Goal: Check status

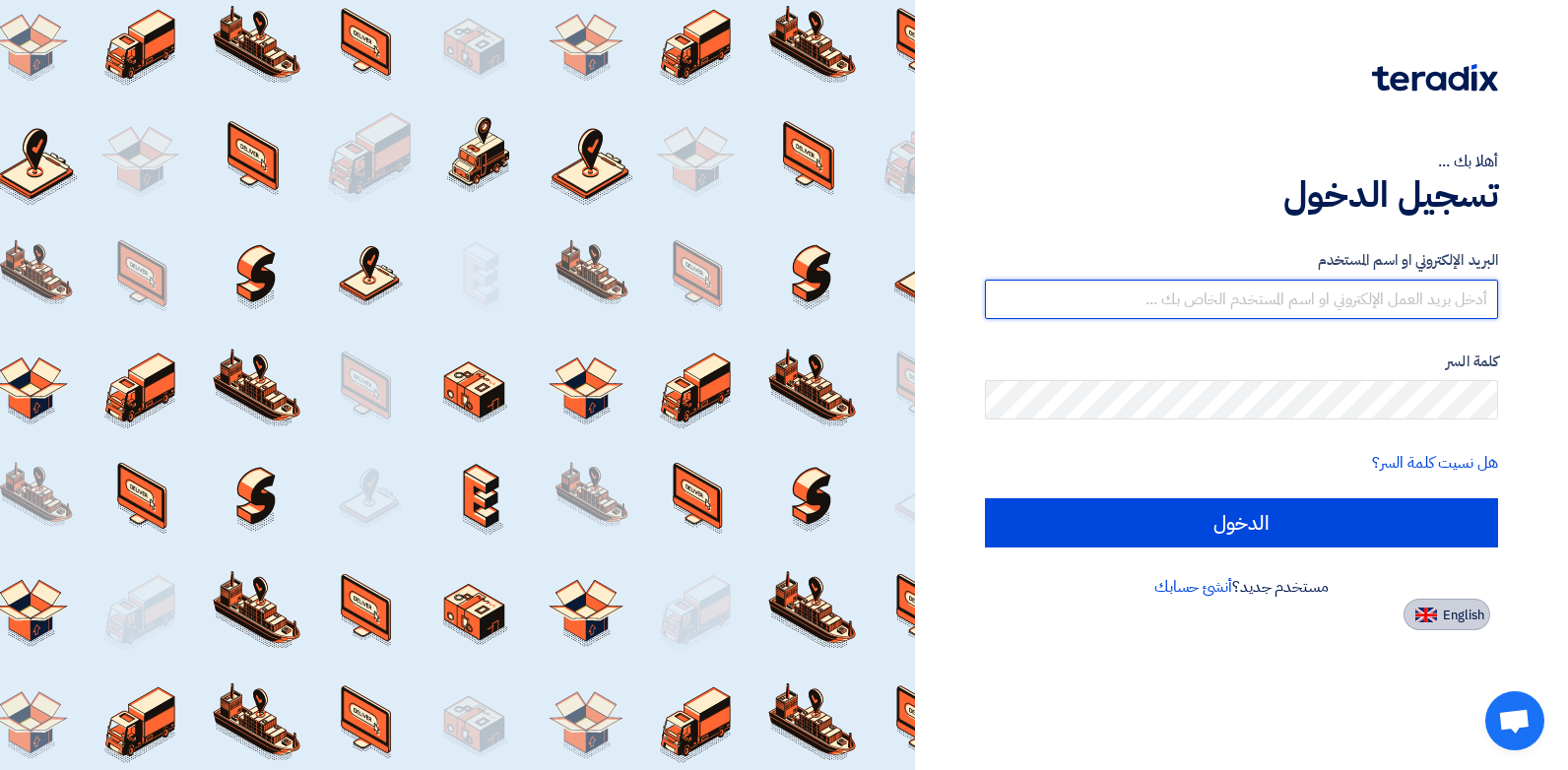
type input "mashfaq@stom.sa"
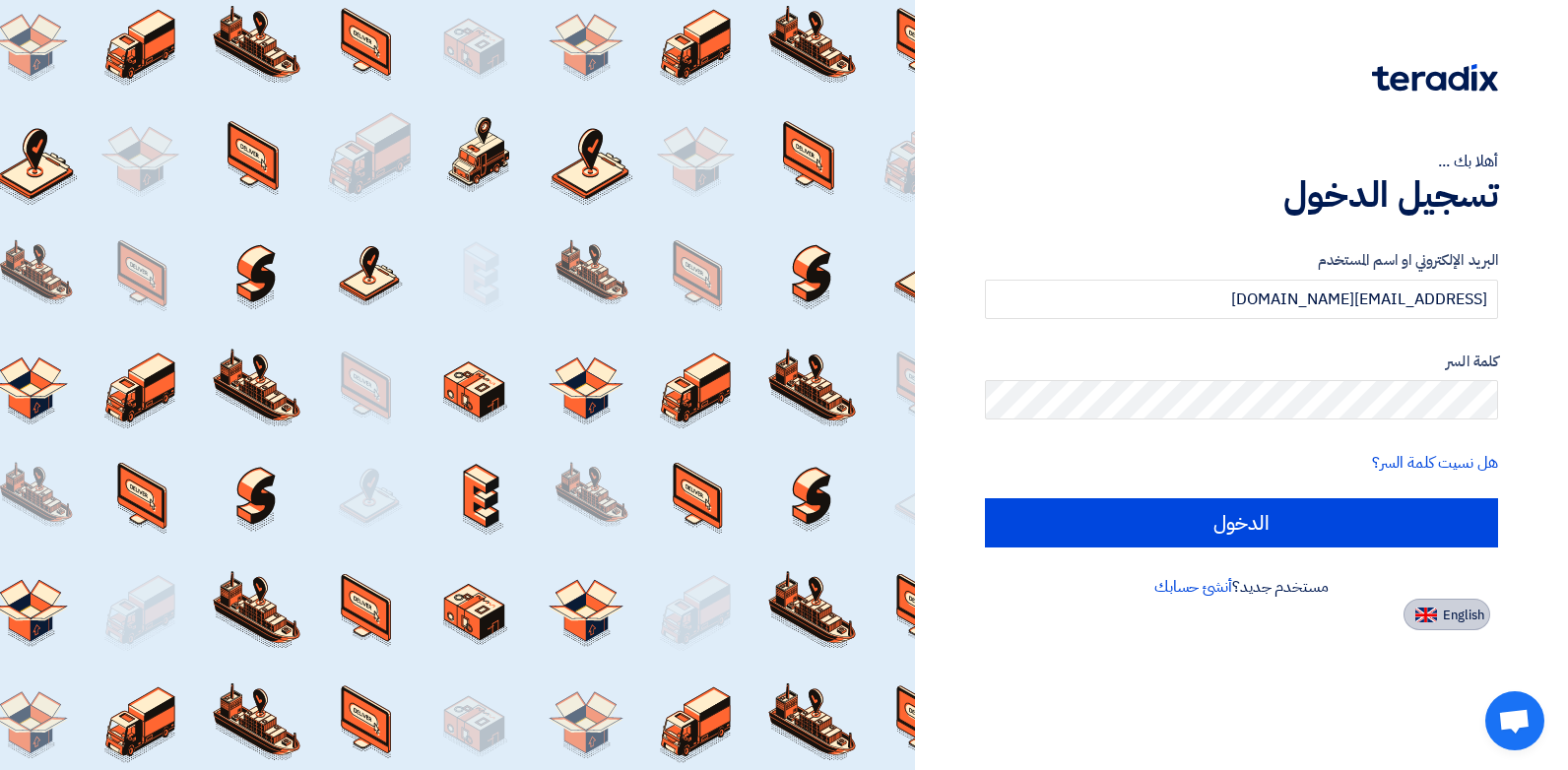
click at [1452, 619] on span "English" at bounding box center [1464, 616] width 42 height 14
type input "Sign in"
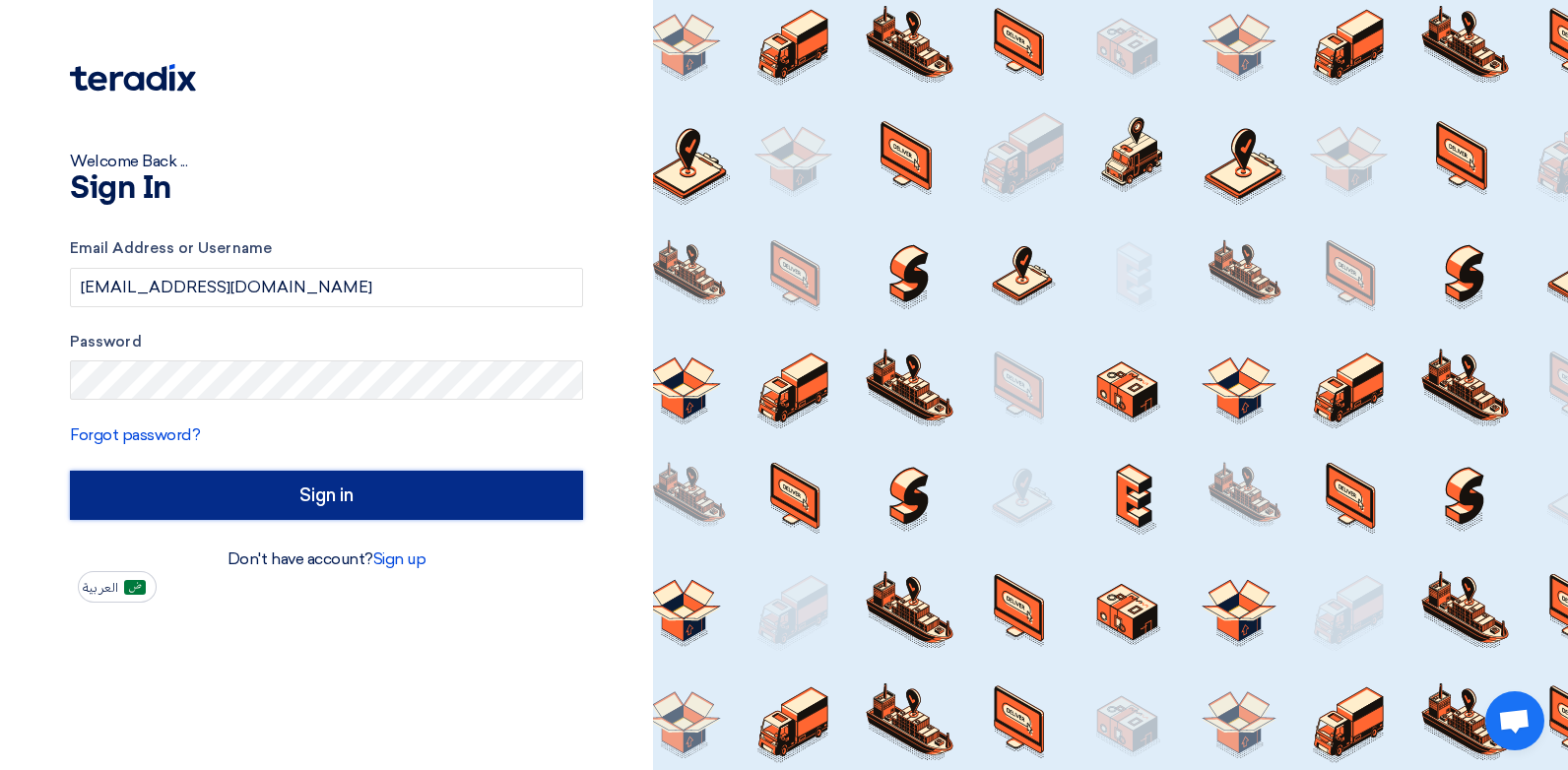
click at [300, 487] on input "Sign in" at bounding box center [326, 496] width 514 height 50
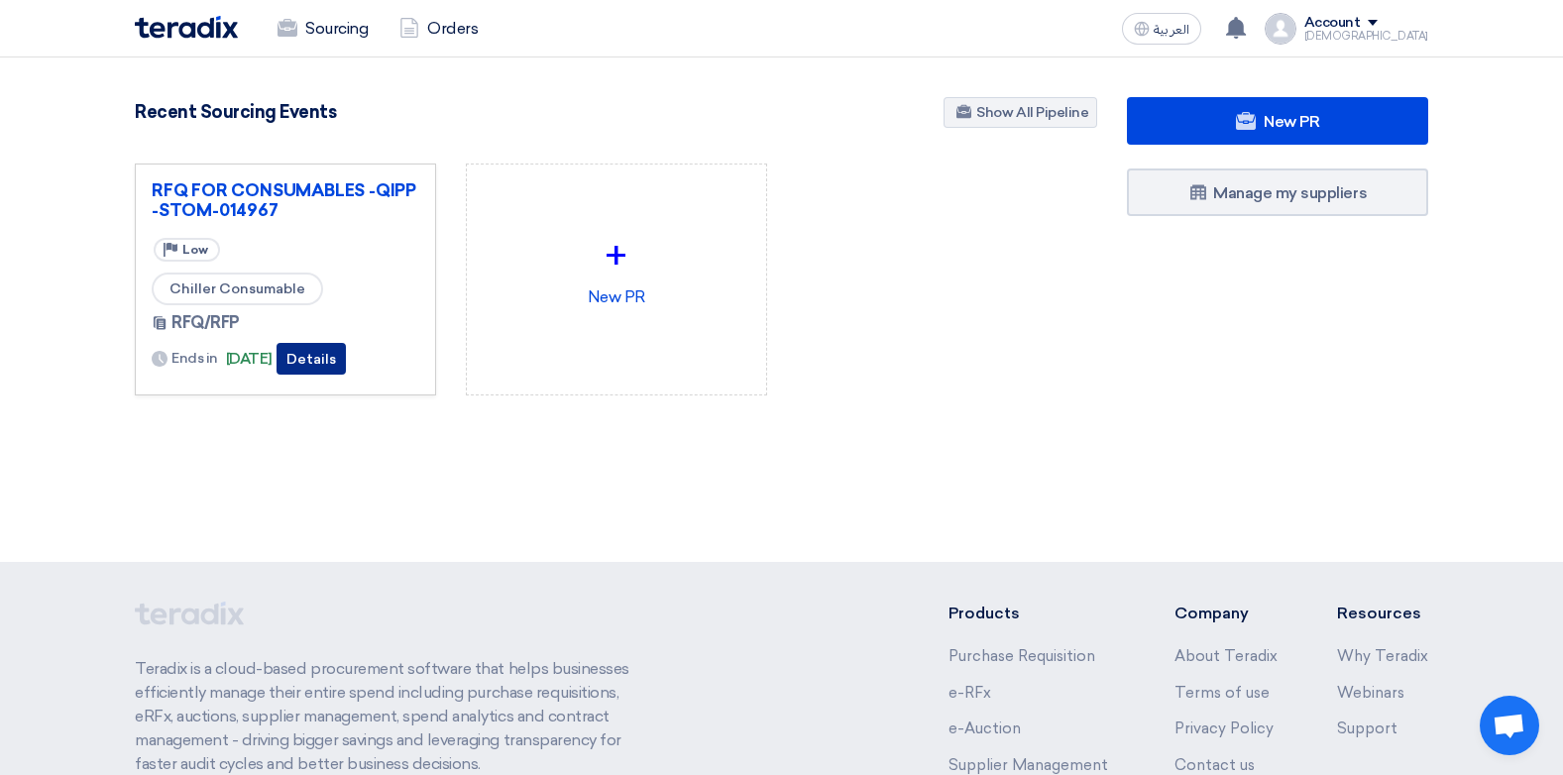
click at [346, 361] on button "Details" at bounding box center [311, 359] width 69 height 32
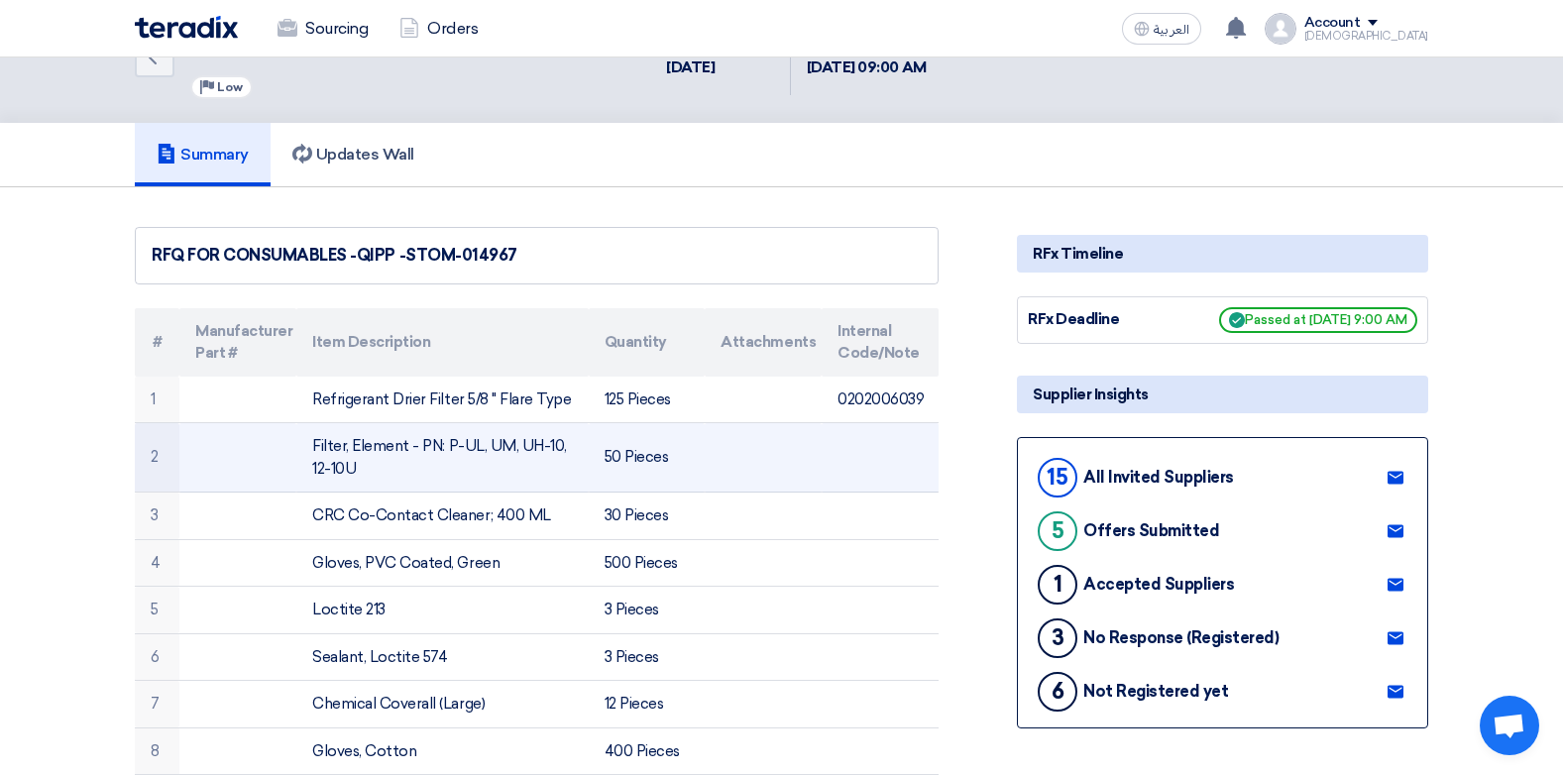
scroll to position [198, 0]
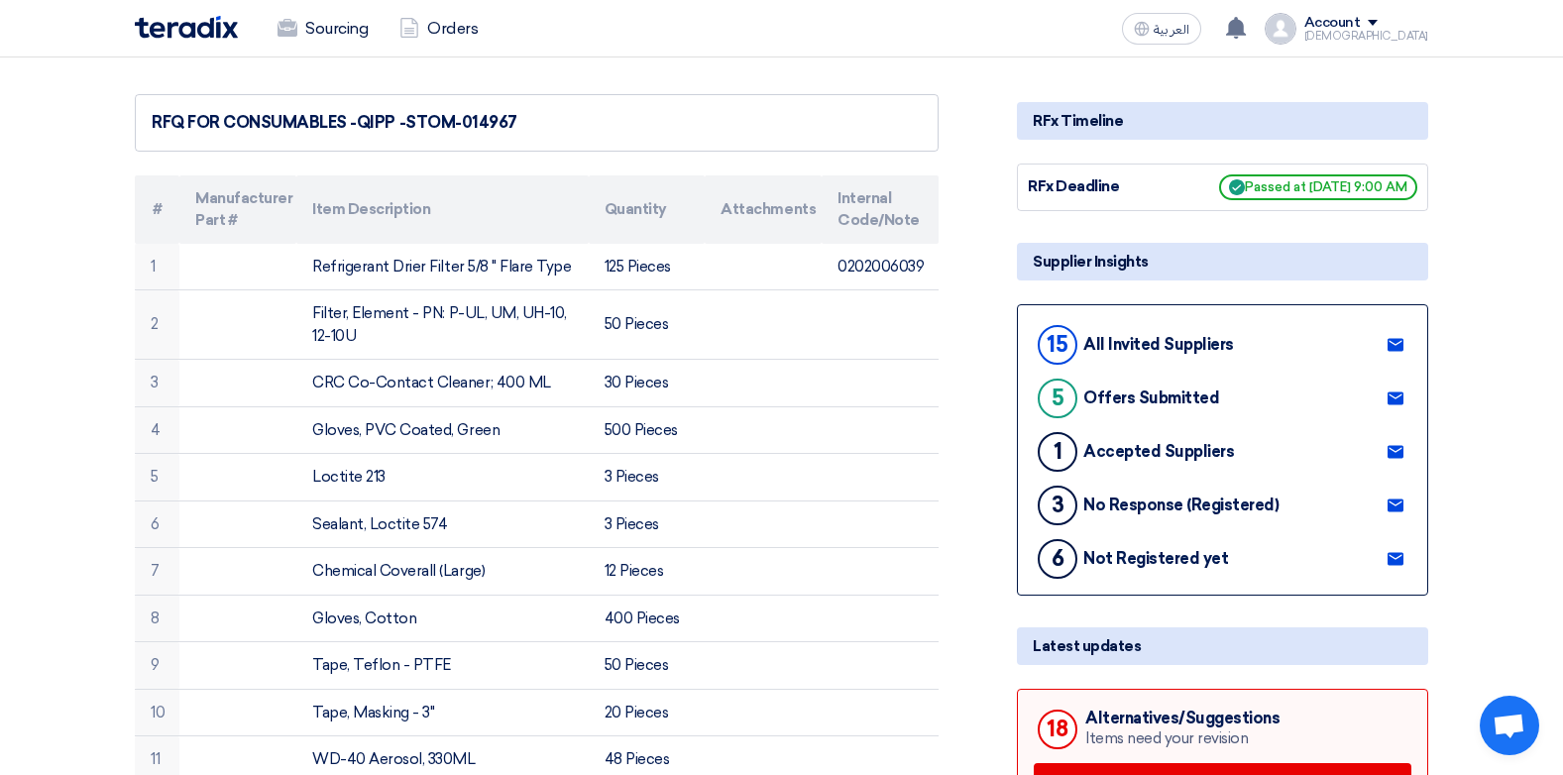
click at [1396, 392] on icon at bounding box center [1396, 399] width 16 height 16
click at [451, 21] on link "Orders" at bounding box center [439, 29] width 110 height 44
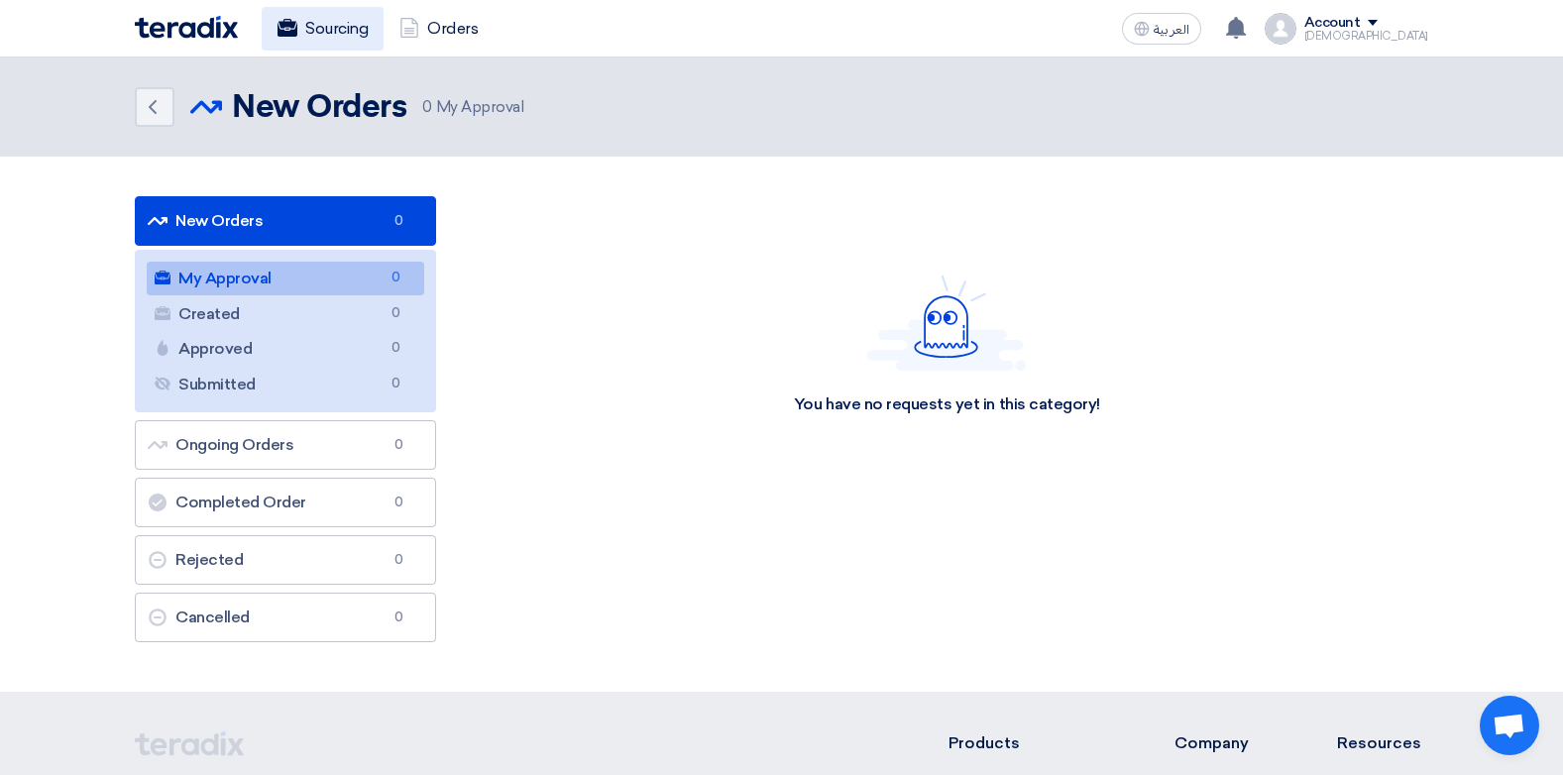
click at [336, 22] on link "Sourcing" at bounding box center [323, 29] width 122 height 44
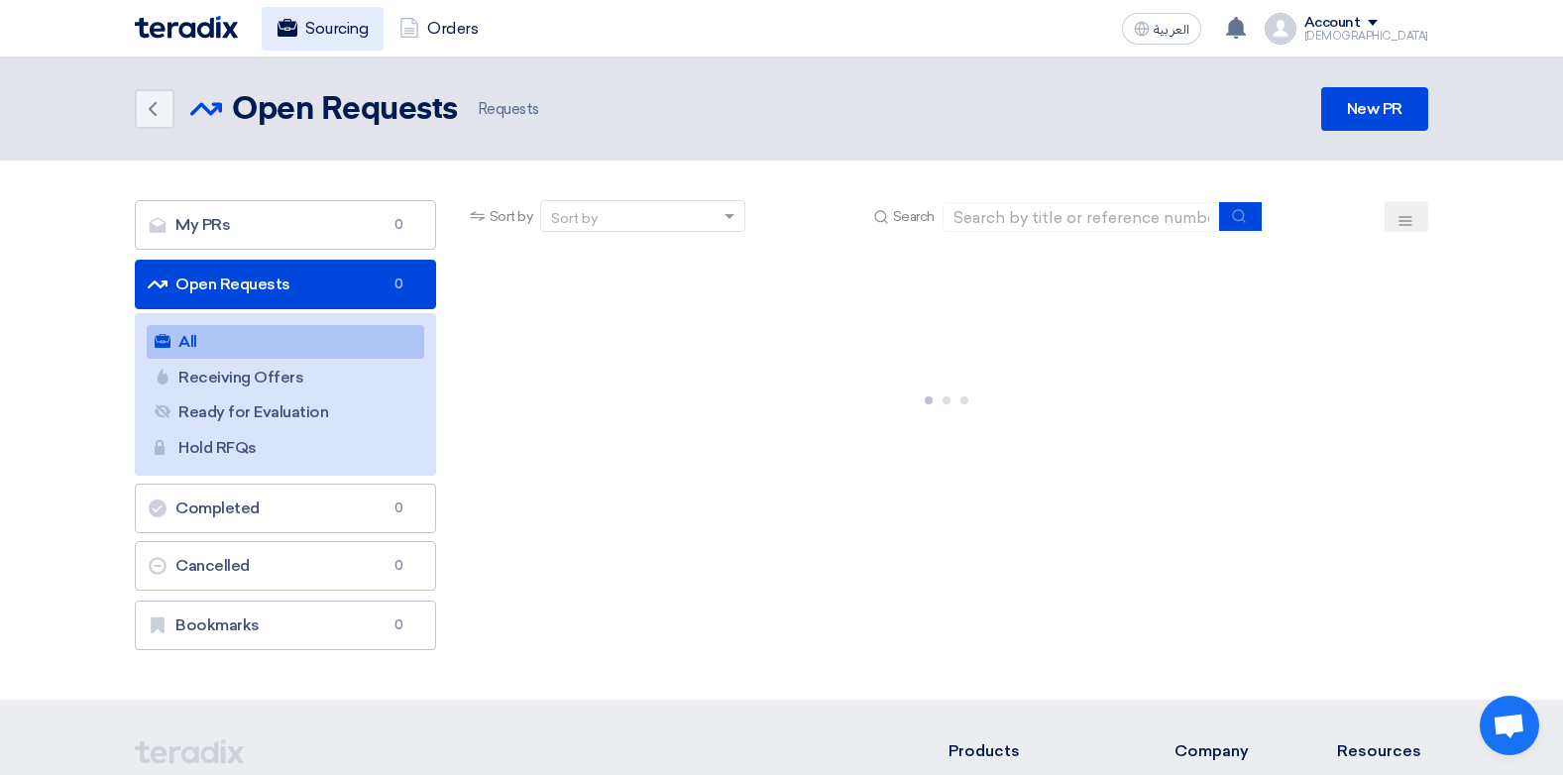
click at [359, 24] on link "Sourcing" at bounding box center [323, 29] width 122 height 44
click at [130, 105] on div "Back Open Requests Open Requests Requests New PR" at bounding box center [781, 109] width 1323 height 44
click at [143, 109] on icon "Back" at bounding box center [153, 109] width 24 height 24
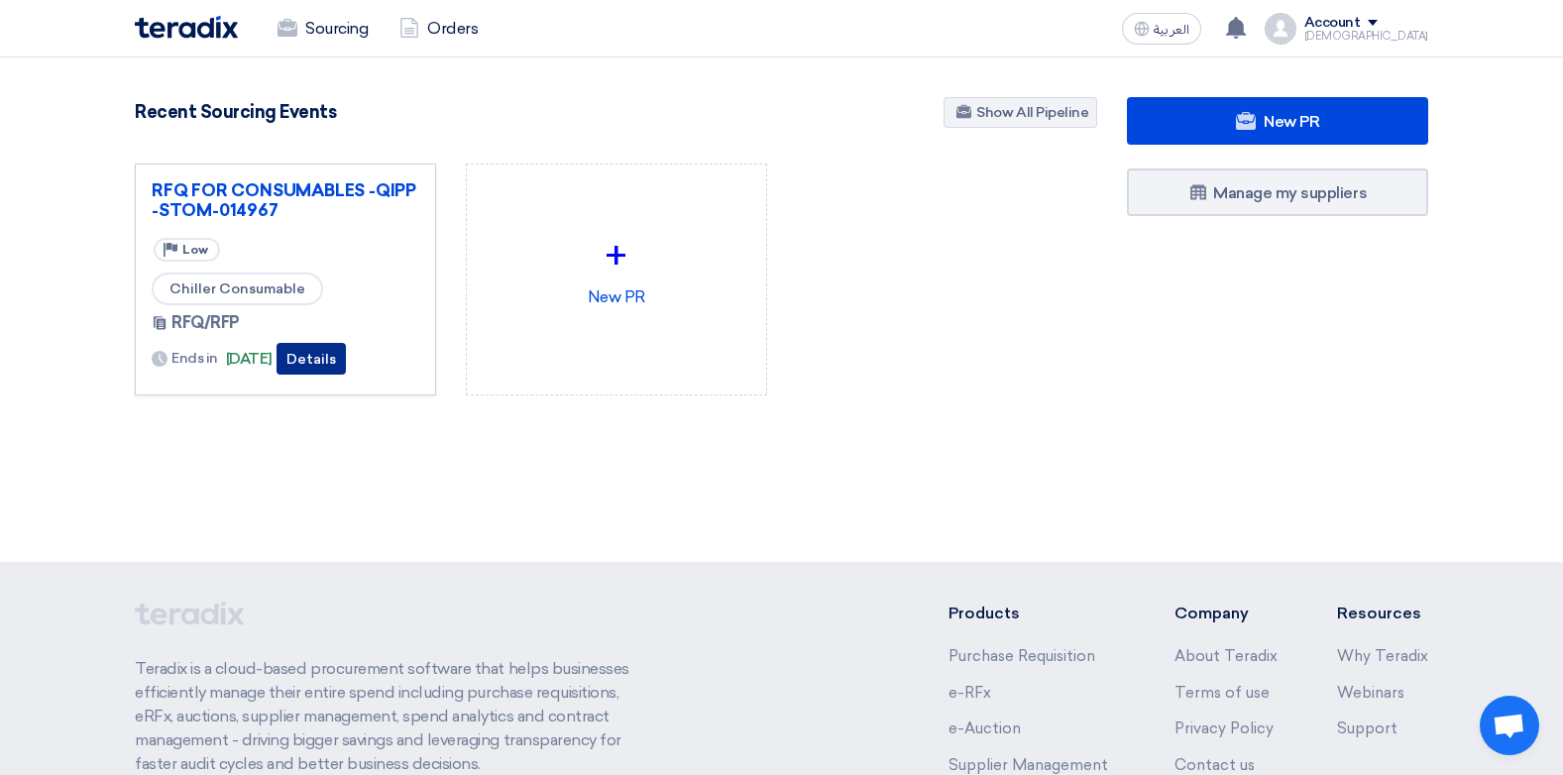
click at [346, 362] on button "Details" at bounding box center [311, 359] width 69 height 32
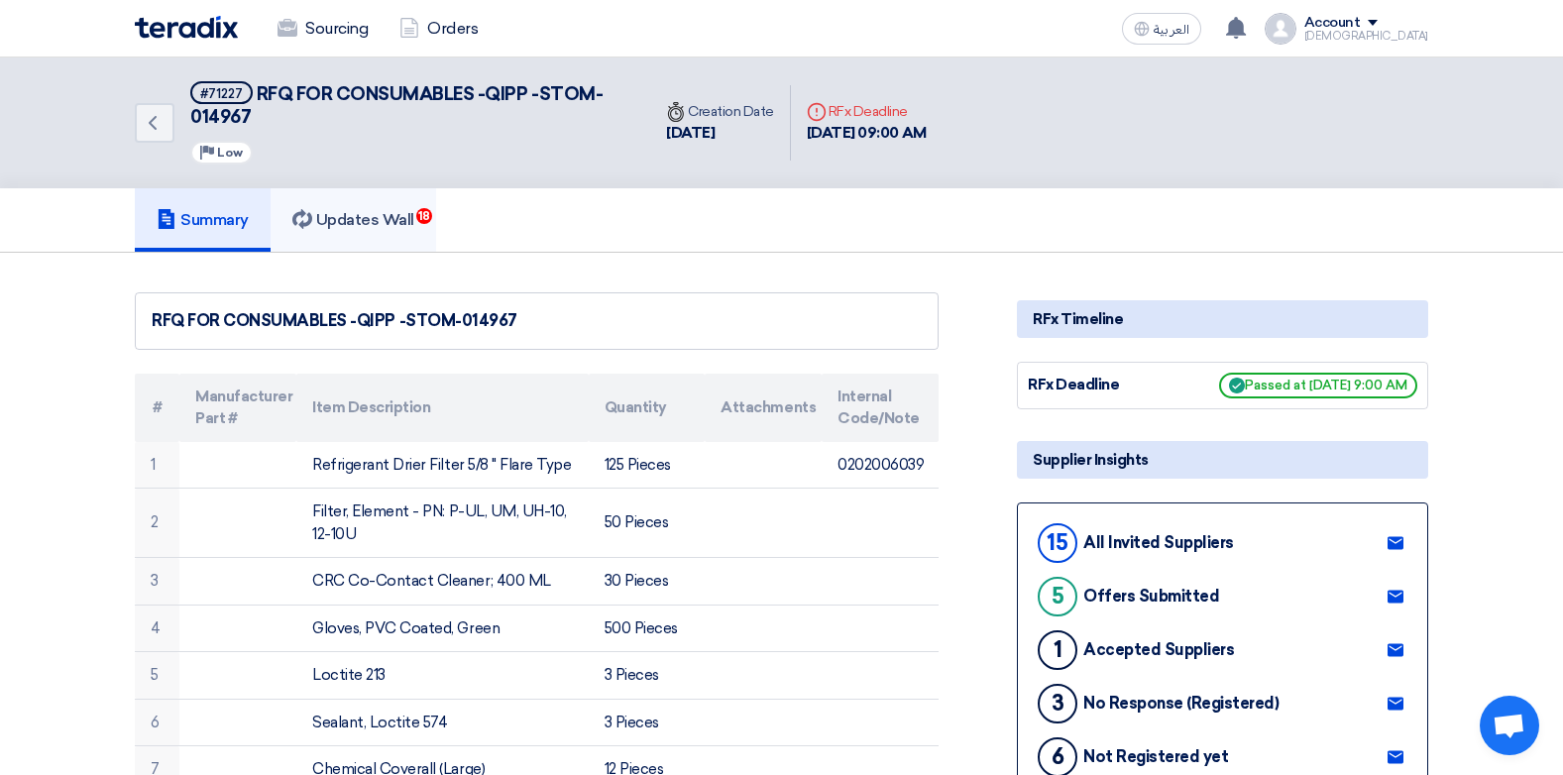
click at [360, 223] on h5 "Updates Wall 18" at bounding box center [353, 220] width 122 height 20
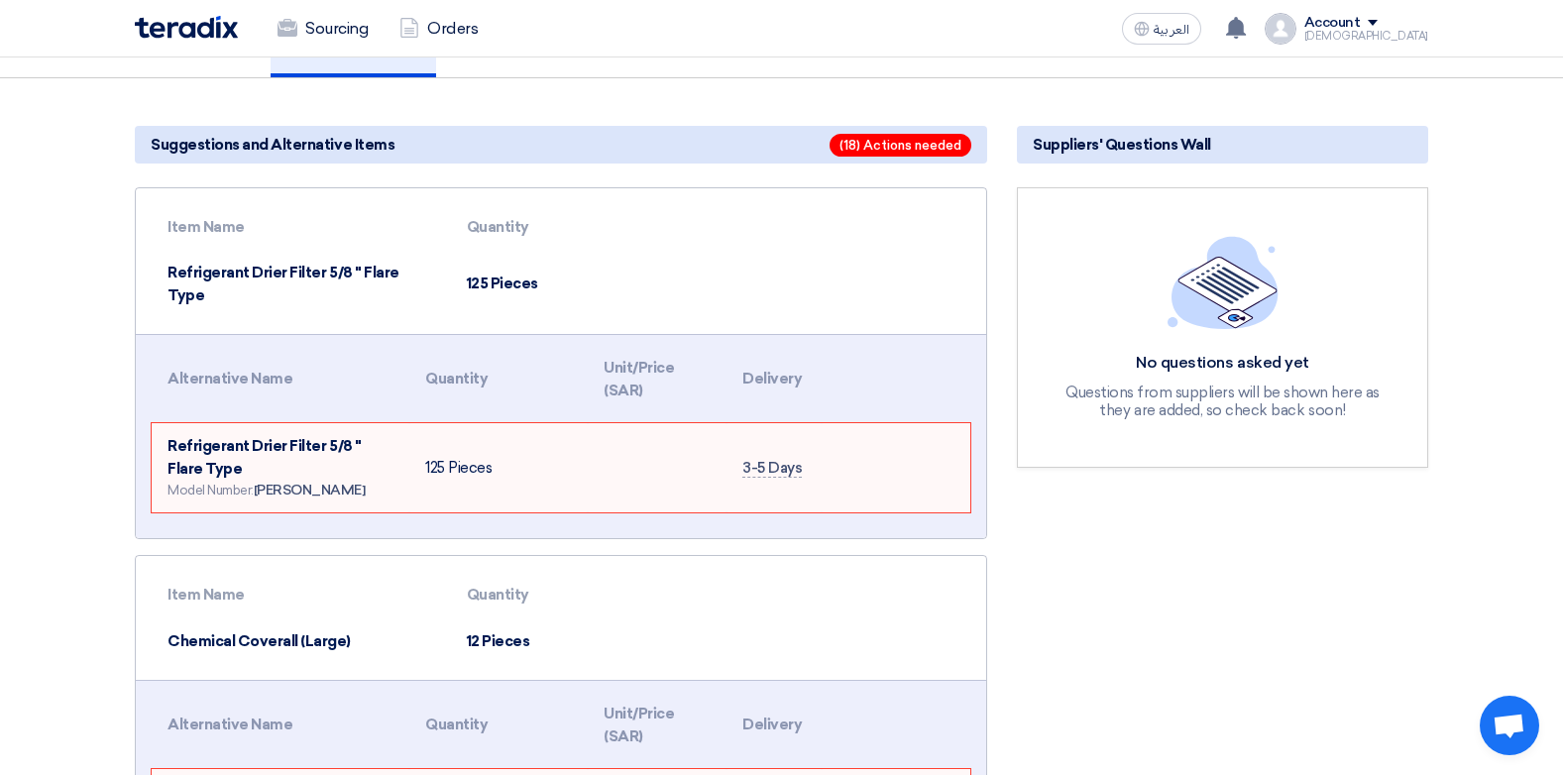
scroll to position [297, 0]
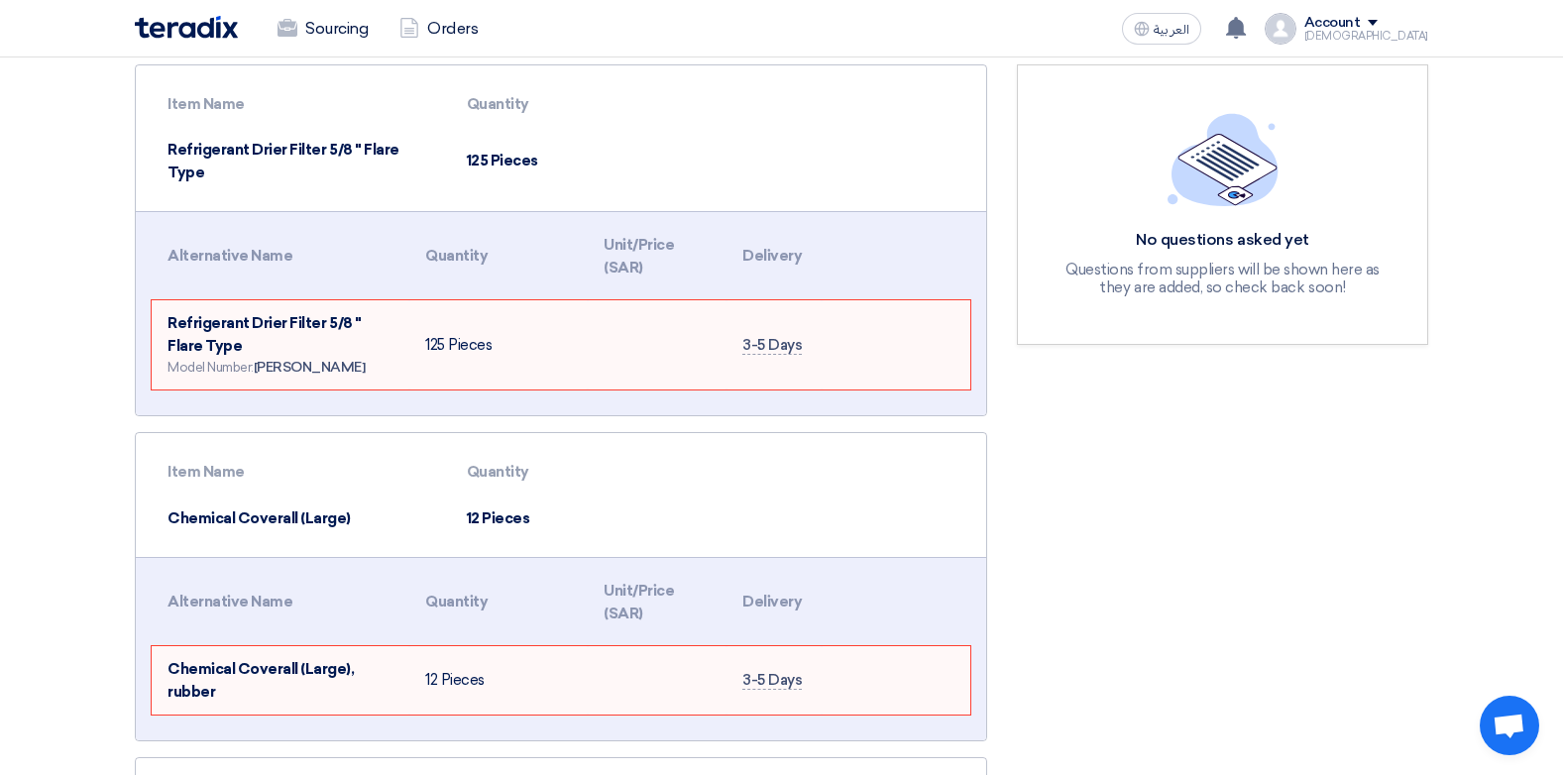
click at [879, 319] on td at bounding box center [896, 344] width 149 height 89
click at [718, 320] on td at bounding box center [657, 344] width 139 height 89
click at [849, 314] on td at bounding box center [896, 344] width 149 height 89
drag, startPoint x: 774, startPoint y: 230, endPoint x: 678, endPoint y: 238, distance: 96.5
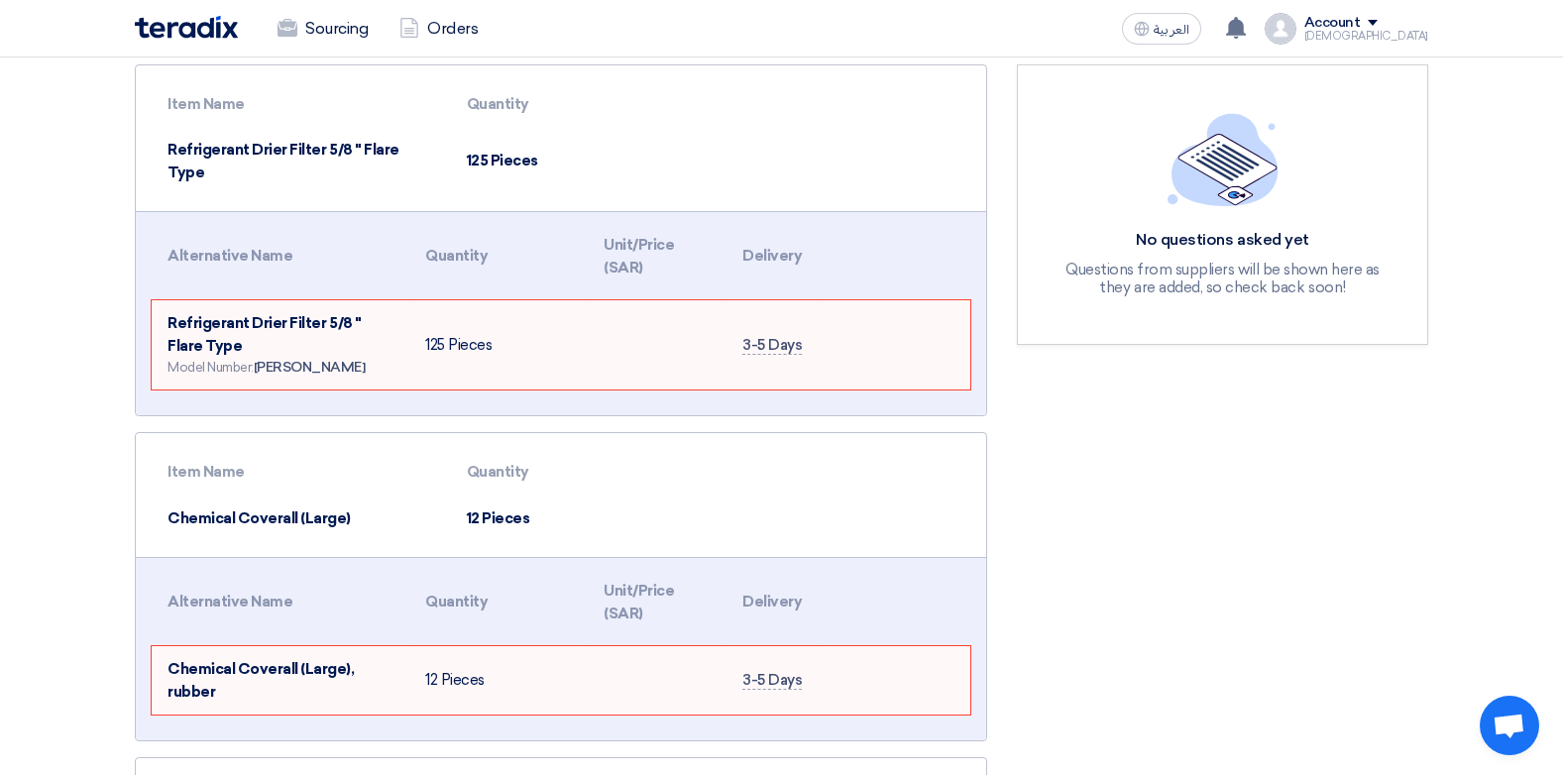
click at [774, 233] on th "Delivery" at bounding box center [774, 256] width 95 height 68
click at [634, 232] on th "Unit/Price (SAR)" at bounding box center [657, 256] width 139 height 68
click at [448, 235] on th "Quantity" at bounding box center [498, 256] width 178 height 68
click at [214, 245] on th "Alternative Name" at bounding box center [281, 256] width 258 height 68
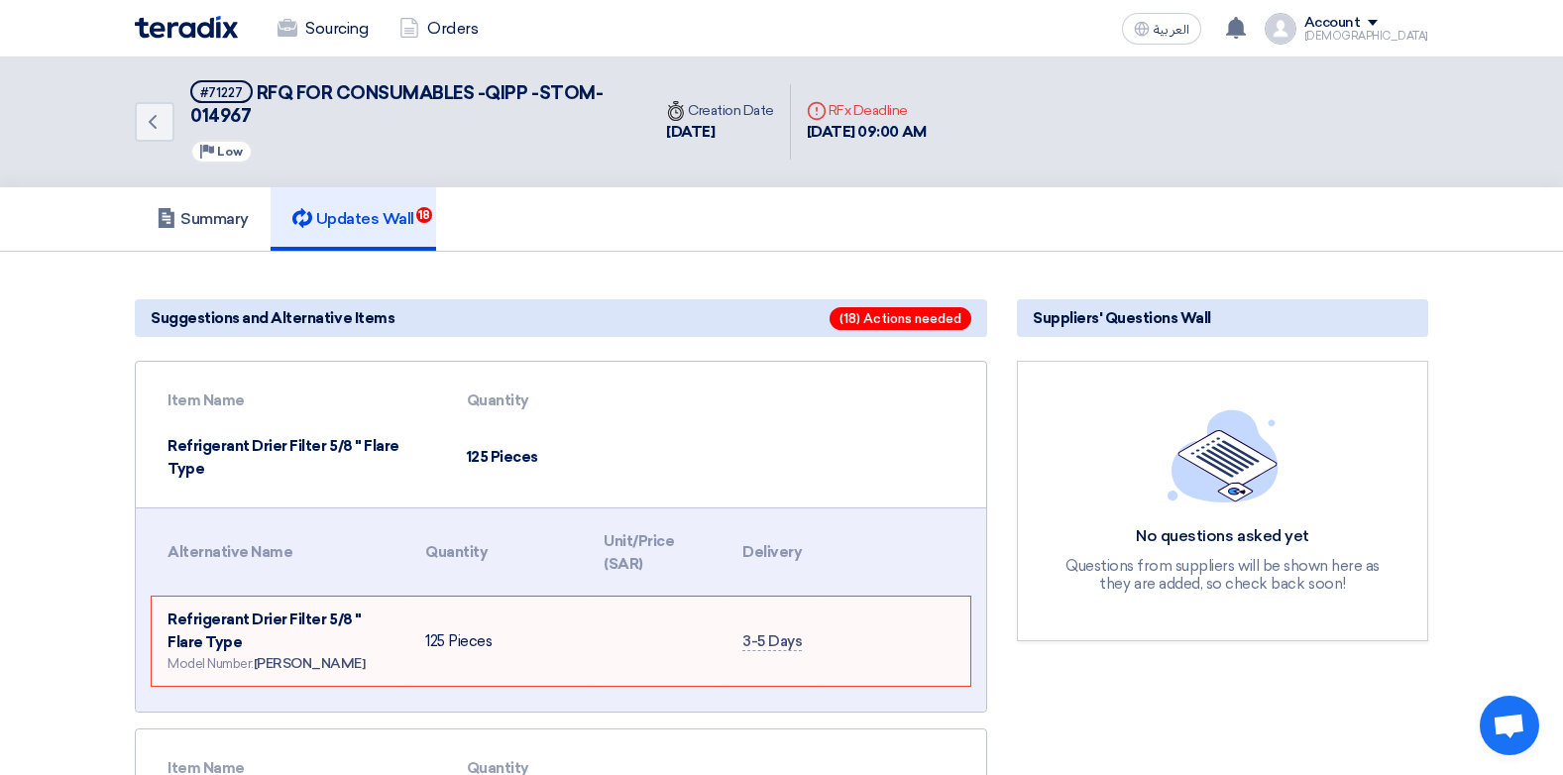
scroll to position [0, 0]
click at [907, 320] on span "(18) Actions needed" at bounding box center [901, 319] width 142 height 23
